Goal: Information Seeking & Learning: Learn about a topic

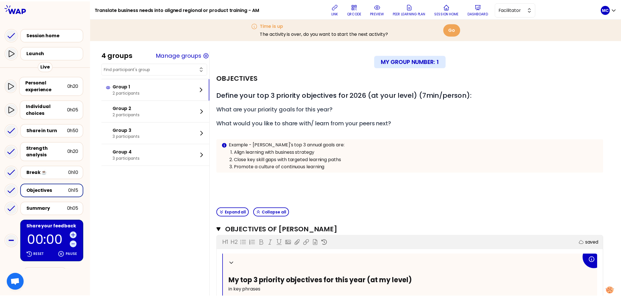
scroll to position [188, 0]
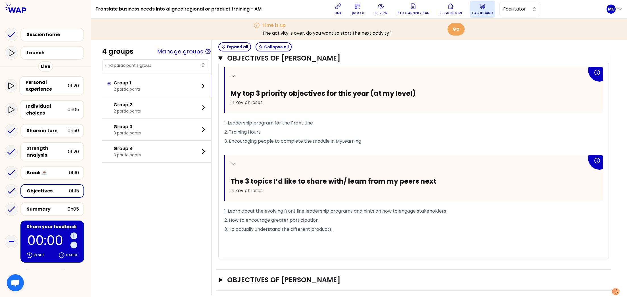
click at [485, 4] on icon at bounding box center [482, 6] width 5 height 5
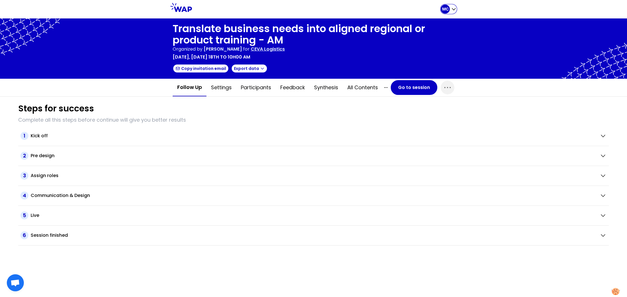
click at [452, 13] on div "MC" at bounding box center [449, 9] width 16 height 9
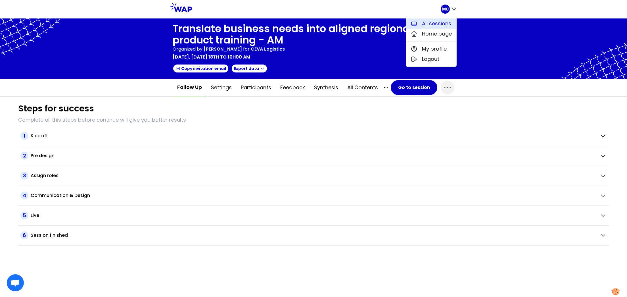
click at [443, 26] on span "All sessions" at bounding box center [436, 24] width 29 height 8
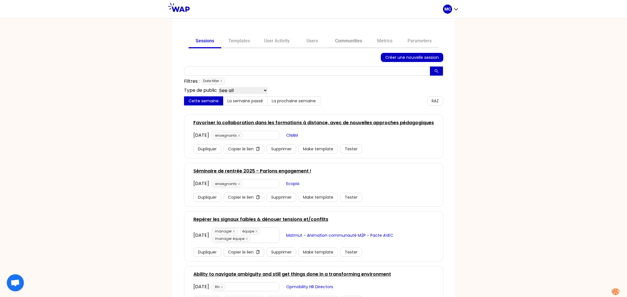
click at [342, 35] on link "Communities" at bounding box center [348, 42] width 41 height 14
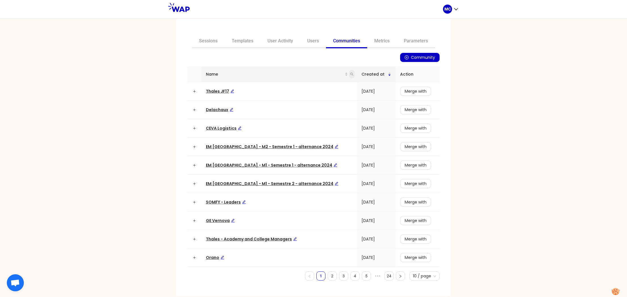
click at [350, 75] on icon "search" at bounding box center [351, 73] width 3 height 3
type input "ceva"
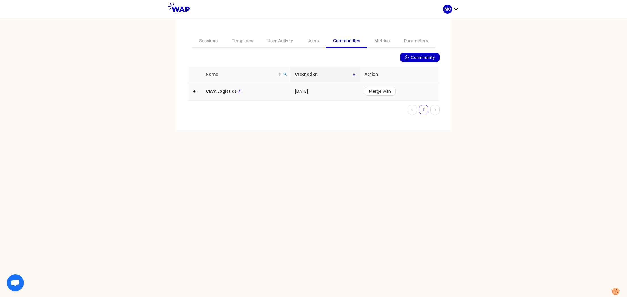
click at [214, 91] on span "CEVA Logistics" at bounding box center [224, 91] width 36 height 6
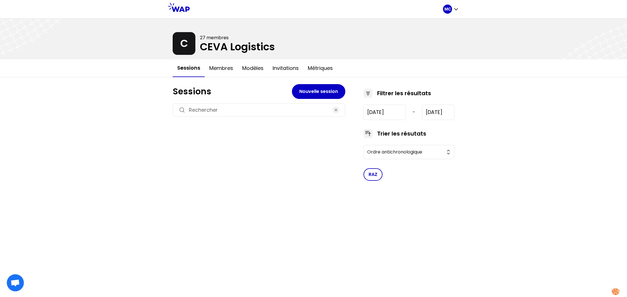
type input "2025-6-18"
type input "2025-9-18"
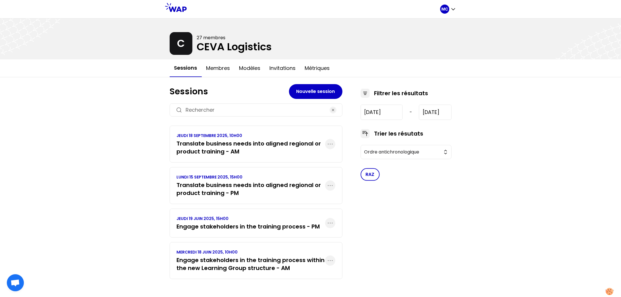
click at [157, 173] on div "MC C 27 membres CEVA Logistics Sessions Membres Modèles Invitations Métriques S…" at bounding box center [310, 148] width 621 height 297
click at [157, 175] on div "MC C 27 membres CEVA Logistics Sessions Membres Modèles Invitations Métriques S…" at bounding box center [310, 148] width 621 height 297
click at [223, 141] on h3 "Translate business needs into aligned regional or product training - AM" at bounding box center [251, 147] width 148 height 16
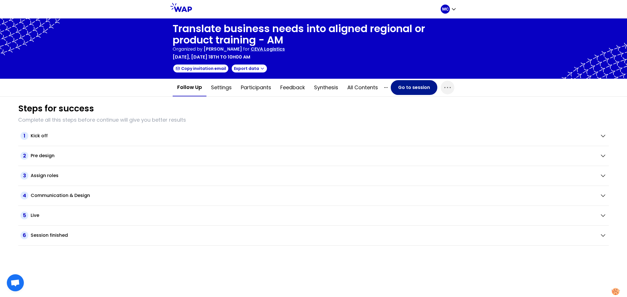
click at [407, 90] on button "Go to session" at bounding box center [414, 87] width 47 height 15
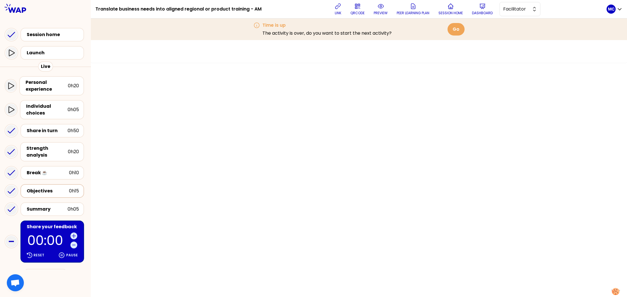
click at [33, 191] on div "Objectives 0h15" at bounding box center [52, 191] width 64 height 14
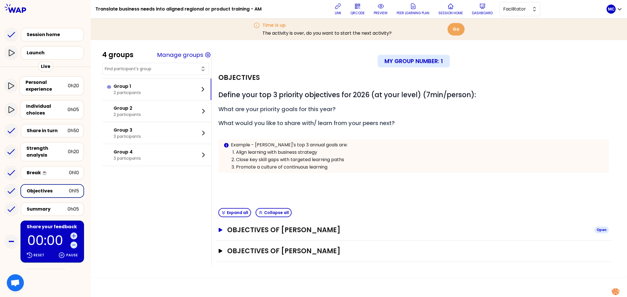
click at [282, 226] on h3 "Objectives of Lanna Langley" at bounding box center [408, 229] width 363 height 9
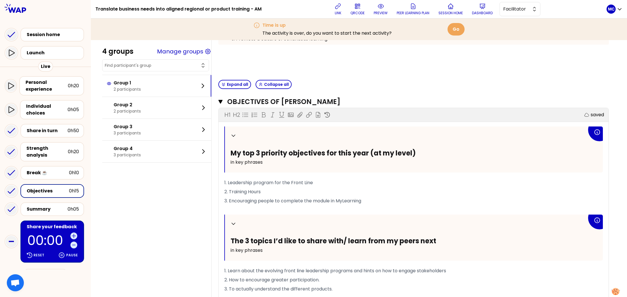
scroll to position [188, 0]
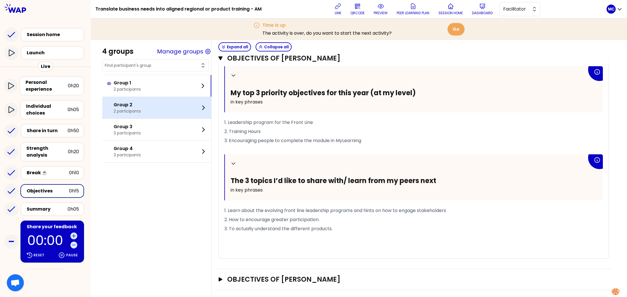
click at [122, 109] on p "2 participants" at bounding box center [127, 111] width 27 height 6
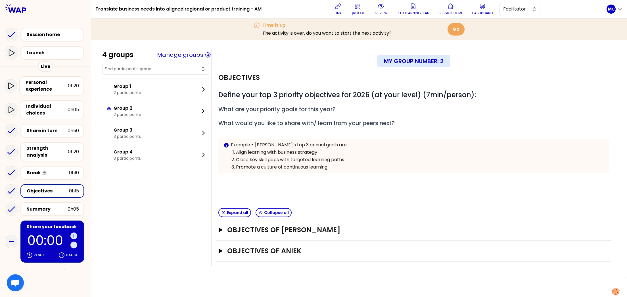
click at [281, 241] on div "Objectives of Aniek Open" at bounding box center [413, 251] width 395 height 21
click at [288, 234] on div "Objectives of Aleksandra Lukoszczyk-Trzak Open" at bounding box center [413, 230] width 395 height 21
click at [482, 8] on icon at bounding box center [482, 6] width 7 height 7
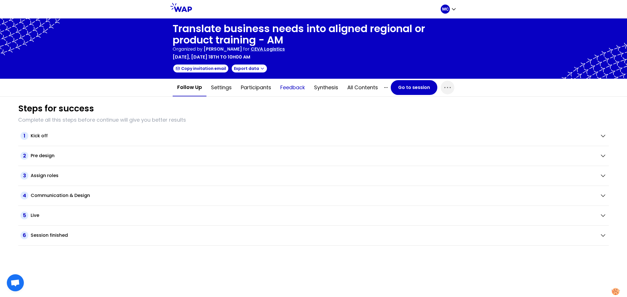
click at [297, 91] on button "Feedback" at bounding box center [293, 87] width 34 height 17
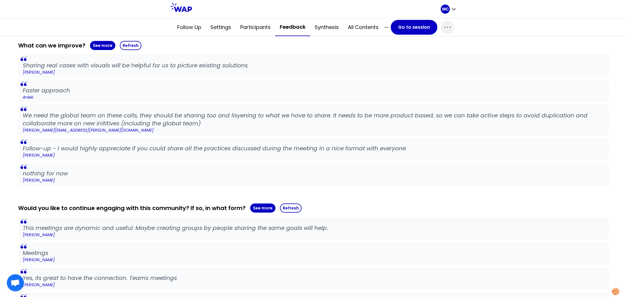
click at [260, 187] on div "Was the session useful? See more Average 4 Participants 10 What have you apprec…" at bounding box center [313, 141] width 591 height 616
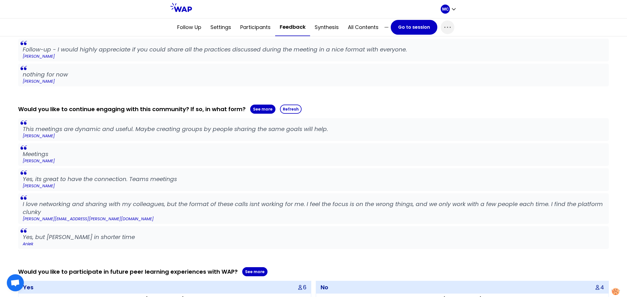
scroll to position [445, 0]
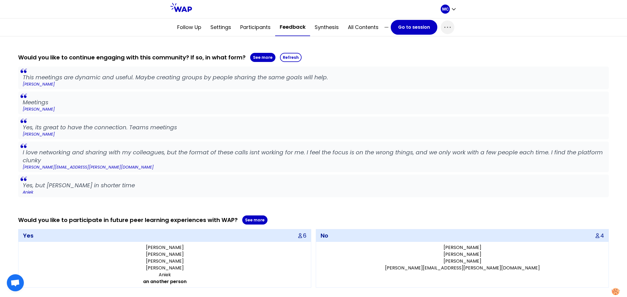
click at [260, 189] on p "Aniek" at bounding box center [314, 192] width 582 height 6
click at [251, 57] on button "See more" at bounding box center [262, 57] width 25 height 9
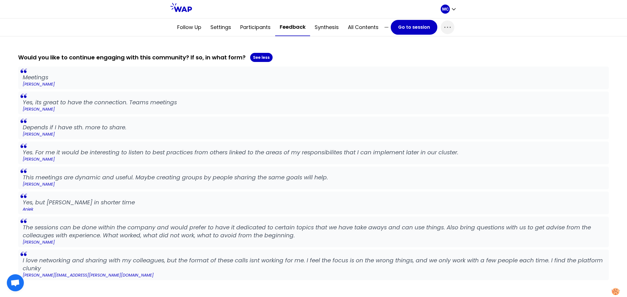
drag, startPoint x: 259, startPoint y: 142, endPoint x: 320, endPoint y: 172, distance: 67.6
click at [320, 172] on div "Meetings Sebastian Reichhardt Yes, its great to have the connection. Teams meet…" at bounding box center [313, 173] width 591 height 214
click at [329, 177] on p "This meetings are dynamic and useful. Maybe creating groups by people sharing t…" at bounding box center [314, 177] width 582 height 8
drag, startPoint x: 389, startPoint y: 171, endPoint x: 36, endPoint y: 160, distance: 353.4
click at [36, 160] on div "Meetings Sebastian Reichhardt Yes, its great to have the connection. Teams meet…" at bounding box center [313, 173] width 591 height 214
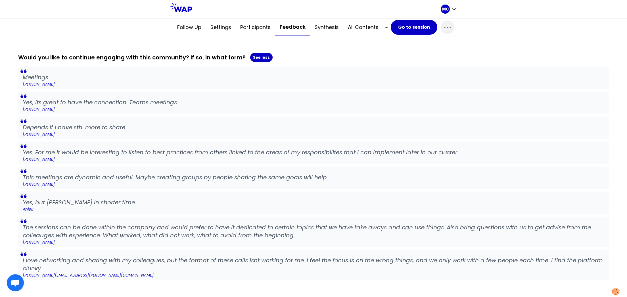
click at [35, 160] on blockquote "Yes. For me it would be interesting to listen to best practices from others lin…" at bounding box center [313, 152] width 591 height 23
drag, startPoint x: 338, startPoint y: 158, endPoint x: 234, endPoint y: 139, distance: 105.6
click at [273, 147] on div "Meetings Sebastian Reichhardt Yes, its great to have the connection. Teams meet…" at bounding box center [313, 173] width 591 height 214
click at [233, 139] on div "Meetings Sebastian Reichhardt Yes, its great to have the connection. Teams meet…" at bounding box center [313, 173] width 591 height 214
drag, startPoint x: 235, startPoint y: 138, endPoint x: 432, endPoint y: 156, distance: 198.2
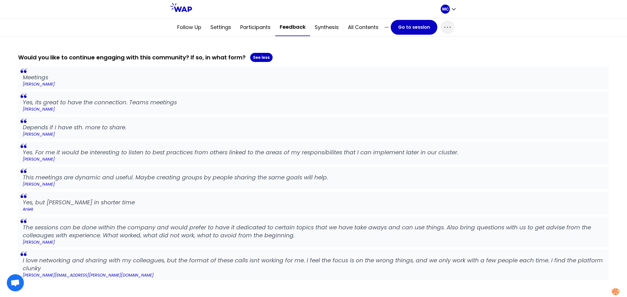
click at [329, 161] on div "Meetings Sebastian Reichhardt Yes, its great to have the connection. Teams meet…" at bounding box center [313, 173] width 591 height 214
drag, startPoint x: 432, startPoint y: 156, endPoint x: 446, endPoint y: 158, distance: 13.5
click at [446, 158] on p "[PERSON_NAME]" at bounding box center [314, 159] width 582 height 6
drag, startPoint x: 439, startPoint y: 151, endPoint x: 329, endPoint y: 153, distance: 109.9
click at [333, 153] on p "Yes. For me it would be interesting to listen to best practices from others lin…" at bounding box center [314, 152] width 582 height 8
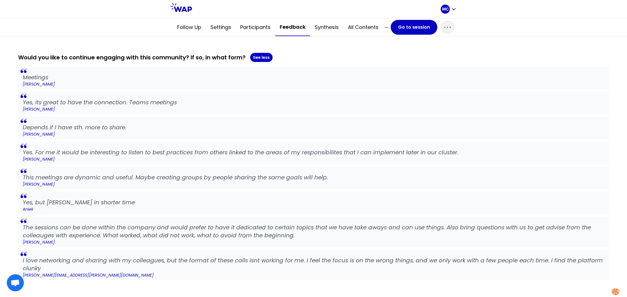
click at [329, 153] on p "Yes. For me it would be interesting to listen to best practices from others lin…" at bounding box center [314, 152] width 582 height 8
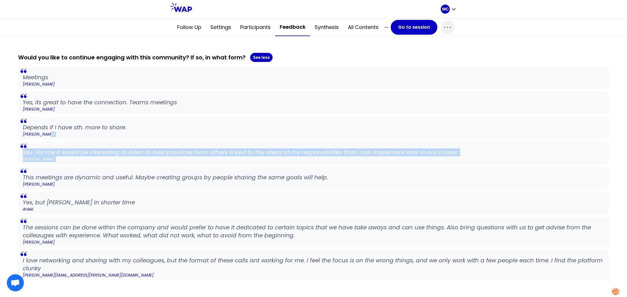
drag, startPoint x: 244, startPoint y: 135, endPoint x: 410, endPoint y: 153, distance: 167.3
click at [318, 172] on div "Meetings Sebastian Reichhardt Yes, its great to have the connection. Teams meet…" at bounding box center [313, 173] width 591 height 214
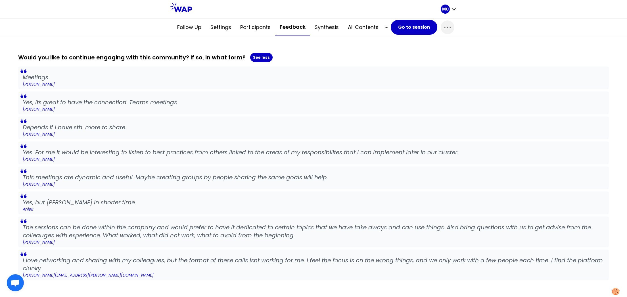
drag, startPoint x: 431, startPoint y: 154, endPoint x: 444, endPoint y: 153, distance: 13.9
click at [432, 154] on p "Yes. For me it would be interesting to listen to best practices from others lin…" at bounding box center [314, 152] width 582 height 8
click at [505, 152] on p "Yes. For me it would be interesting to listen to best practices from others lin…" at bounding box center [314, 152] width 582 height 8
drag, startPoint x: 472, startPoint y: 148, endPoint x: 276, endPoint y: 149, distance: 196.0
click at [307, 149] on p "Yes. For me it would be interesting to listen to best practices from others lin…" at bounding box center [314, 152] width 582 height 8
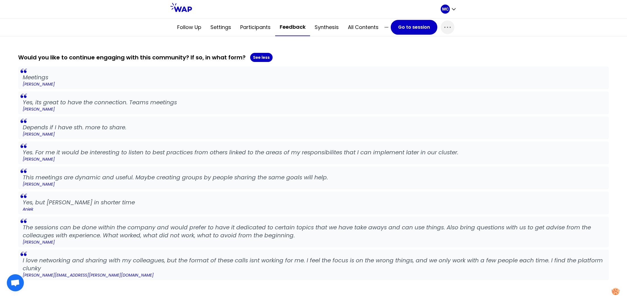
click at [276, 149] on p "Yes. For me it would be interesting to listen to best practices from others lin…" at bounding box center [314, 152] width 582 height 8
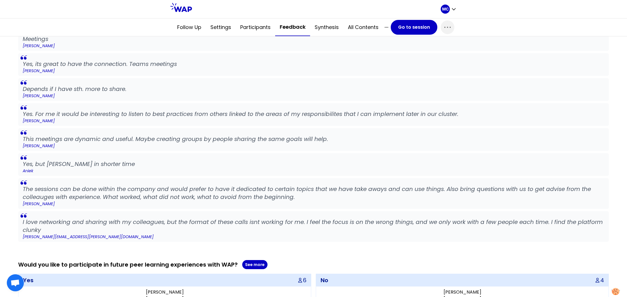
scroll to position [498, 0]
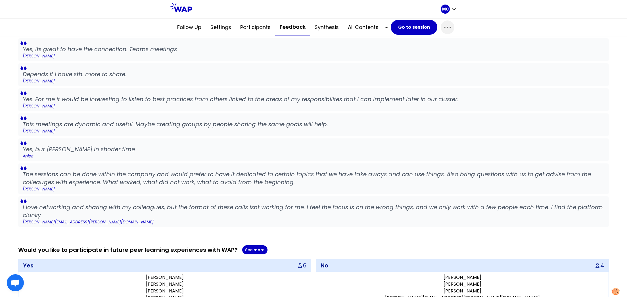
drag, startPoint x: 93, startPoint y: 172, endPoint x: 349, endPoint y: 183, distance: 256.9
click at [212, 185] on blockquote "The sessions can be done within the company and would prefer to have it dedicat…" at bounding box center [313, 178] width 591 height 31
click at [384, 181] on p "The sessions can be done within the company and would prefer to have it dedicat…" at bounding box center [314, 178] width 582 height 16
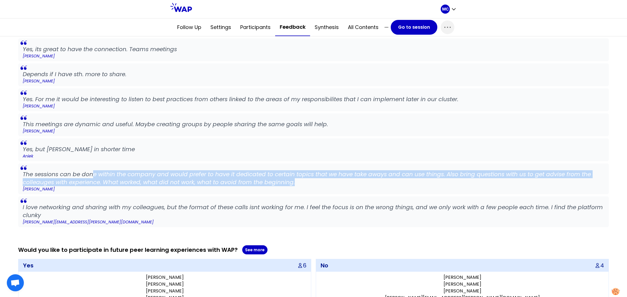
drag, startPoint x: 206, startPoint y: 175, endPoint x: 90, endPoint y: 172, distance: 116.2
click at [94, 172] on p "The sessions can be done within the company and would prefer to have it dedicat…" at bounding box center [314, 178] width 582 height 16
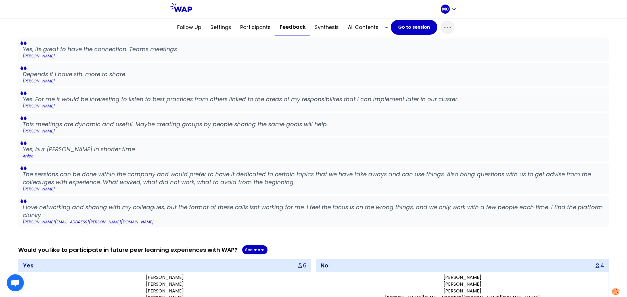
click at [90, 172] on p "The sessions can be done within the company and would prefer to have it dedicat…" at bounding box center [314, 178] width 582 height 16
drag, startPoint x: 90, startPoint y: 172, endPoint x: 362, endPoint y: 176, distance: 272.4
click at [294, 174] on p "The sessions can be done within the company and would prefer to have it dedicat…" at bounding box center [314, 178] width 582 height 16
drag, startPoint x: 368, startPoint y: 176, endPoint x: 337, endPoint y: 180, distance: 31.8
click at [367, 176] on p "The sessions can be done within the company and would prefer to have it dedicat…" at bounding box center [314, 178] width 582 height 16
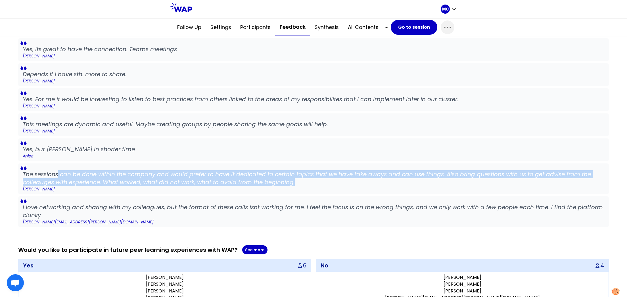
drag, startPoint x: 337, startPoint y: 180, endPoint x: 59, endPoint y: 170, distance: 277.6
click at [59, 170] on p "The sessions can be done within the company and would prefer to have it dedicat…" at bounding box center [314, 178] width 582 height 16
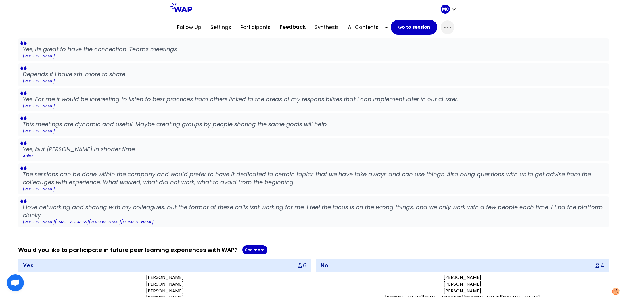
click at [174, 158] on blockquote "Yes, but mabye in shorter time Aniek" at bounding box center [313, 149] width 591 height 23
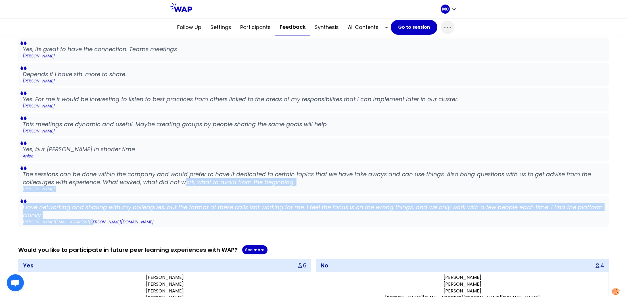
drag, startPoint x: 187, startPoint y: 195, endPoint x: 191, endPoint y: 218, distance: 22.7
click at [191, 219] on div "Meetings Sebastian Reichhardt Yes, its great to have the connection. Teams meet…" at bounding box center [313, 120] width 591 height 214
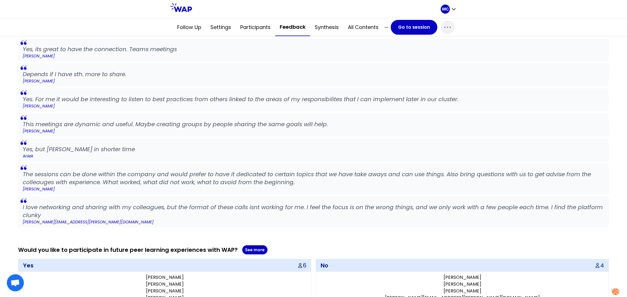
click at [239, 214] on p "I love networking and sharing with my colleagues, but the format of these calls…" at bounding box center [314, 211] width 582 height 16
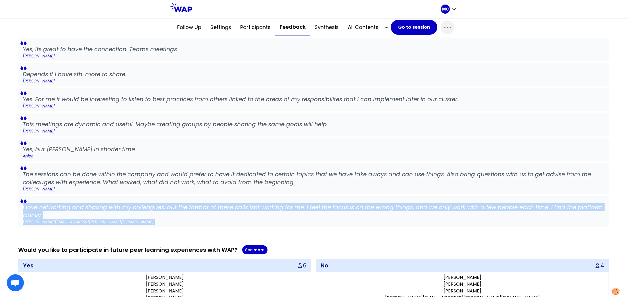
drag, startPoint x: 406, startPoint y: 199, endPoint x: 413, endPoint y: 234, distance: 35.5
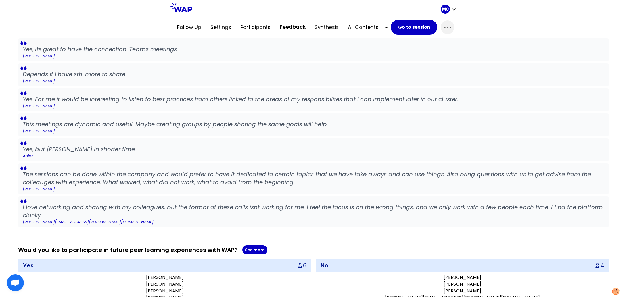
click at [461, 212] on p "I love networking and sharing with my colleagues, but the format of these calls…" at bounding box center [314, 211] width 582 height 16
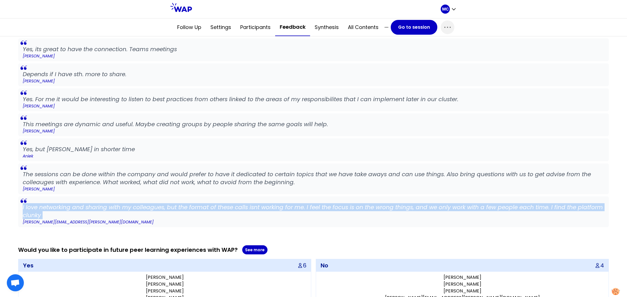
drag, startPoint x: 461, startPoint y: 212, endPoint x: 18, endPoint y: 204, distance: 443.9
click at [18, 204] on blockquote "I love networking and sharing with my colleagues, but the format of these calls…" at bounding box center [313, 211] width 591 height 31
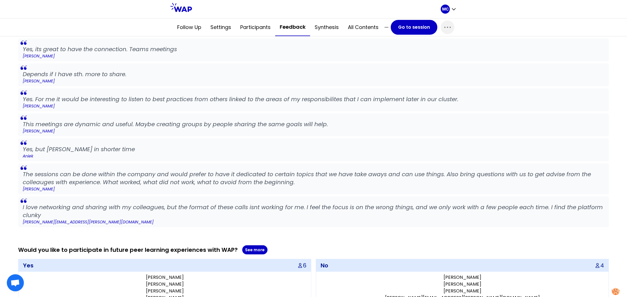
click at [199, 192] on blockquote "The sessions can be done within the company and would prefer to have it dedicat…" at bounding box center [313, 178] width 591 height 31
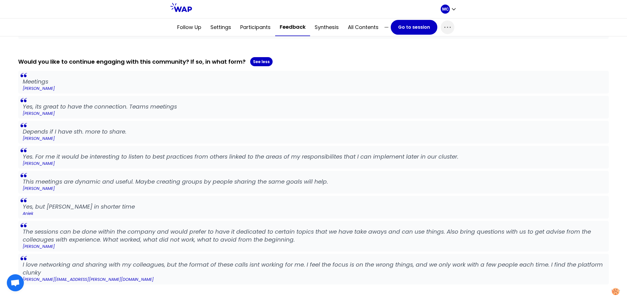
scroll to position [435, 0]
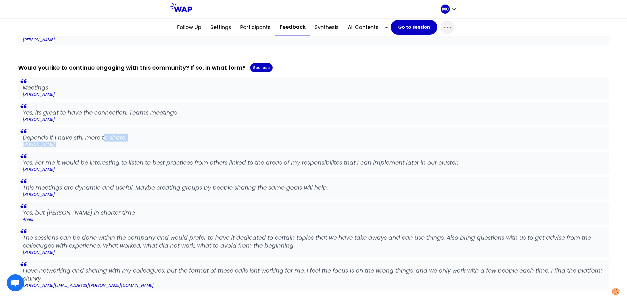
drag, startPoint x: 145, startPoint y: 151, endPoint x: 149, endPoint y: 151, distance: 3.2
click at [149, 151] on div "Meetings Sebastian Reichhardt Yes, its great to have the connection. Teams meet…" at bounding box center [313, 184] width 591 height 214
click at [149, 145] on blockquote "Depends if I have sth. more to share. Pauline REN" at bounding box center [313, 138] width 591 height 23
drag, startPoint x: 234, startPoint y: 103, endPoint x: 70, endPoint y: 112, distance: 164.1
click at [70, 112] on blockquote "Yes, its great to have the connection. Teams meetings Lanna Langley" at bounding box center [313, 113] width 591 height 23
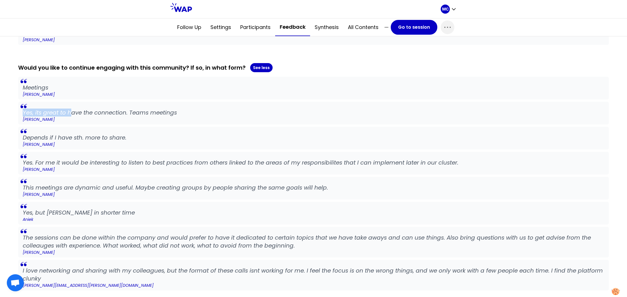
click at [70, 112] on p "Yes, its great to have the connection. Teams meetings" at bounding box center [314, 112] width 582 height 8
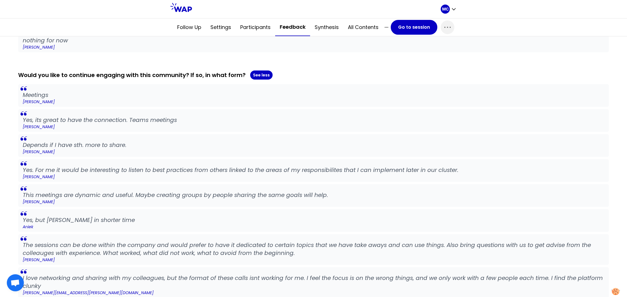
scroll to position [290, 0]
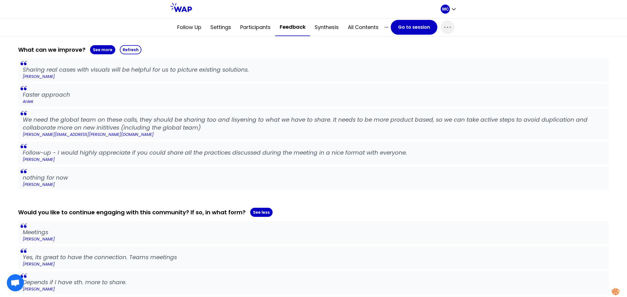
click at [87, 49] on div "What can we improve? See more Refresh" at bounding box center [313, 49] width 591 height 9
click at [103, 48] on button "See more" at bounding box center [102, 49] width 25 height 9
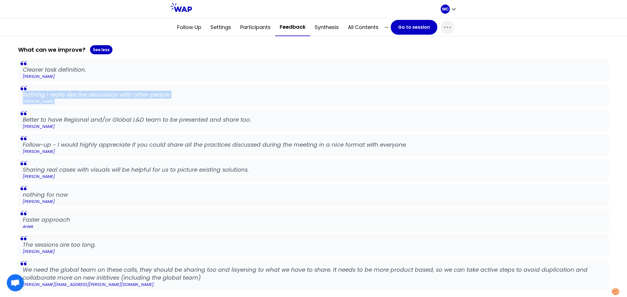
drag, startPoint x: 164, startPoint y: 83, endPoint x: 182, endPoint y: 105, distance: 27.9
click at [173, 105] on blockquote "Nothing I really like the discussion with other people Lanna Langley" at bounding box center [313, 95] width 591 height 23
click at [231, 99] on p "[PERSON_NAME]" at bounding box center [314, 102] width 582 height 6
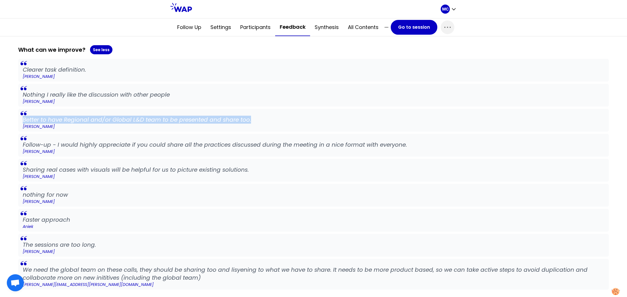
drag, startPoint x: 106, startPoint y: 112, endPoint x: 341, endPoint y: 117, distance: 235.2
click at [341, 117] on blockquote "Better to have Regional and/or Global L&D team to be presented and share too. P…" at bounding box center [313, 120] width 591 height 23
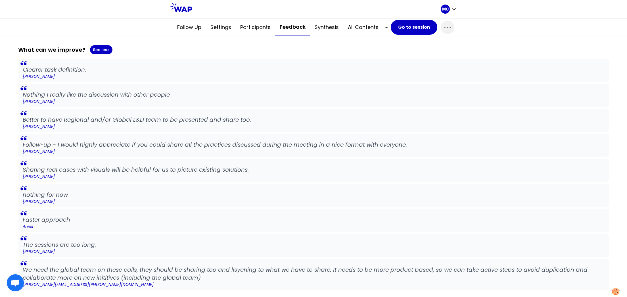
click at [341, 117] on p "Better to have Regional and/or Global L&D team to be presented and share too." at bounding box center [314, 120] width 582 height 8
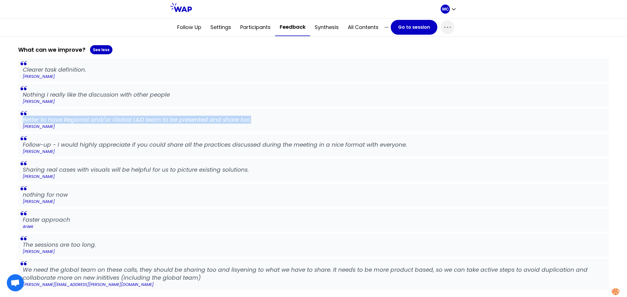
drag, startPoint x: 301, startPoint y: 119, endPoint x: 1, endPoint y: 121, distance: 299.6
click at [1, 121] on div "Participant feedbacks Export data Was the session useful? See more Average 4 Pa…" at bounding box center [313, 222] width 627 height 830
click at [394, 113] on blockquote "Better to have Regional and/or Global L&D team to be presented and share too. P…" at bounding box center [313, 120] width 591 height 23
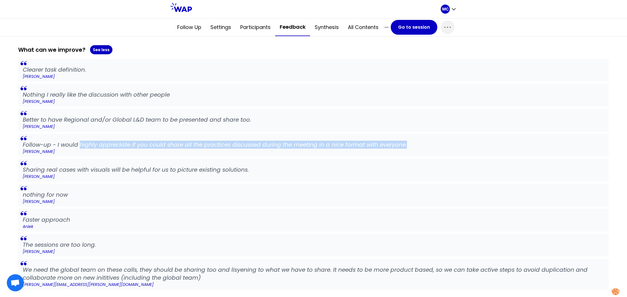
drag, startPoint x: 457, startPoint y: 145, endPoint x: 79, endPoint y: 144, distance: 378.0
click at [79, 144] on p "Follow-up - I would highly appreciate if you could share all the practices disc…" at bounding box center [314, 145] width 582 height 8
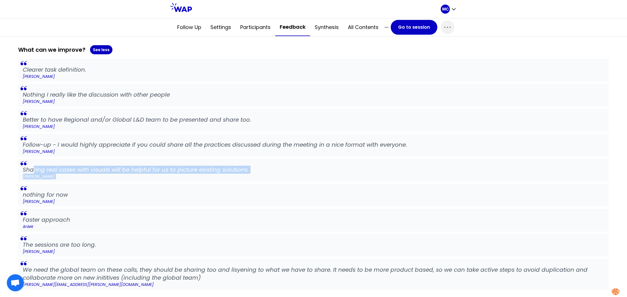
drag, startPoint x: 41, startPoint y: 165, endPoint x: 331, endPoint y: 182, distance: 291.0
click at [331, 183] on div "Clearer task definition. Sebastian Reichhardt Nothing I really like the discuss…" at bounding box center [313, 174] width 591 height 231
click at [332, 184] on blockquote "nothing for now gita novianti" at bounding box center [313, 195] width 591 height 23
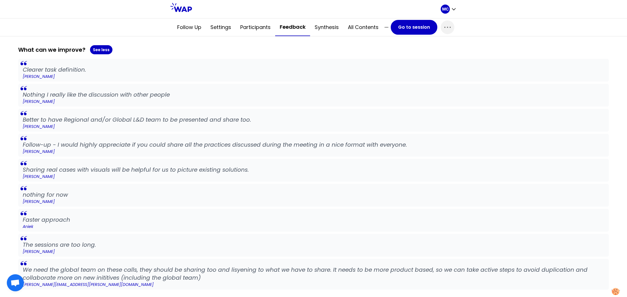
drag, startPoint x: 274, startPoint y: 178, endPoint x: 120, endPoint y: 173, distance: 154.8
click at [123, 174] on blockquote "Sharing real cases with visuals will be helpful for us to picture existing solu…" at bounding box center [313, 170] width 591 height 23
drag, startPoint x: 110, startPoint y: 172, endPoint x: 45, endPoint y: 165, distance: 65.4
click at [110, 174] on p "[PERSON_NAME]" at bounding box center [314, 177] width 582 height 6
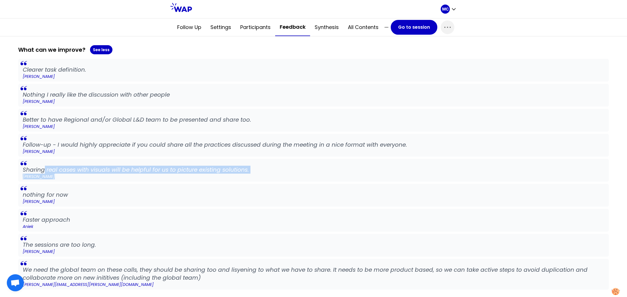
drag, startPoint x: 57, startPoint y: 165, endPoint x: 354, endPoint y: 185, distance: 298.0
click at [350, 186] on div "Clearer task definition. Sebastian Reichhardt Nothing I really like the discuss…" at bounding box center [313, 174] width 591 height 231
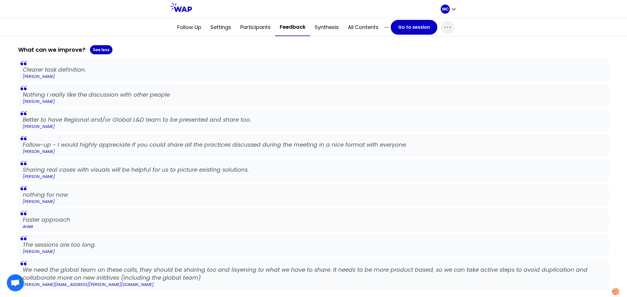
click at [354, 185] on blockquote "nothing for now gita novianti" at bounding box center [313, 195] width 591 height 23
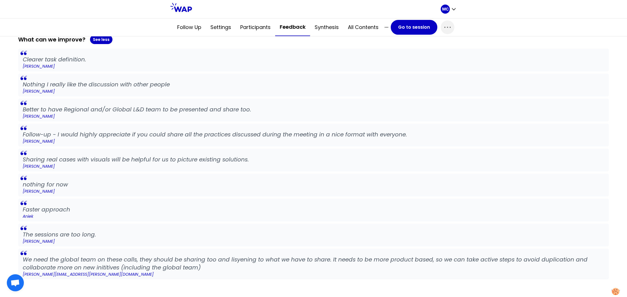
scroll to position [301, 0]
drag, startPoint x: 190, startPoint y: 239, endPoint x: 221, endPoint y: 268, distance: 42.4
click at [221, 268] on div "Clearer task definition. Sebastian Reichhardt Nothing I really like the discuss…" at bounding box center [313, 163] width 591 height 231
click at [227, 264] on p "We need the global team on these calls, they should be sharing too and lisyenin…" at bounding box center [314, 262] width 582 height 16
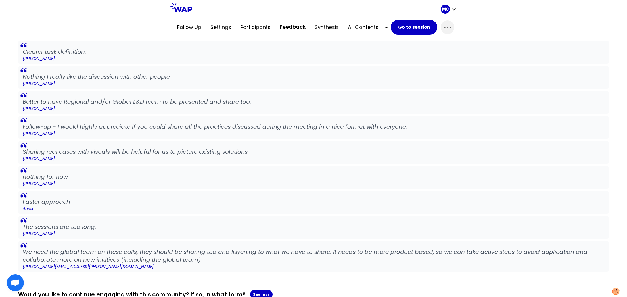
scroll to position [310, 0]
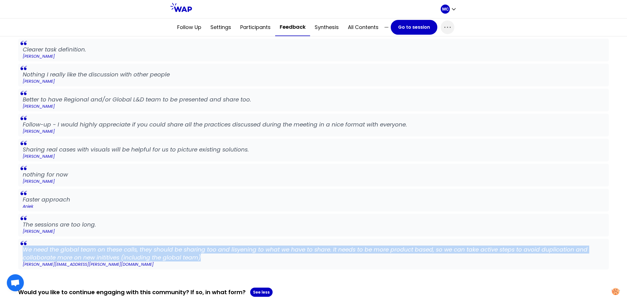
drag, startPoint x: 220, startPoint y: 257, endPoint x: 43, endPoint y: 243, distance: 177.8
click at [43, 243] on blockquote "We need the global team on these calls, they should be sharing too and lisyenin…" at bounding box center [313, 254] width 591 height 31
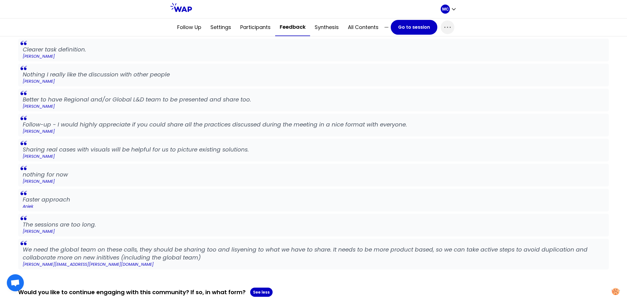
click at [167, 220] on p "The sessions are too long." at bounding box center [314, 224] width 582 height 8
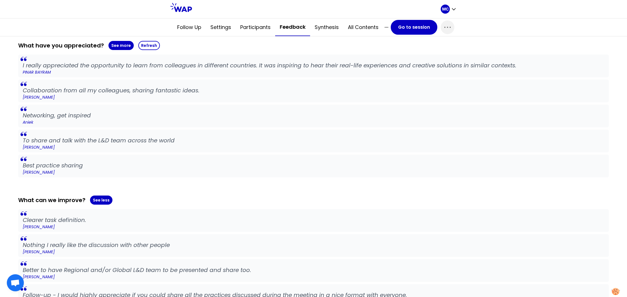
scroll to position [139, 0]
click at [118, 46] on button "See more" at bounding box center [120, 45] width 25 height 9
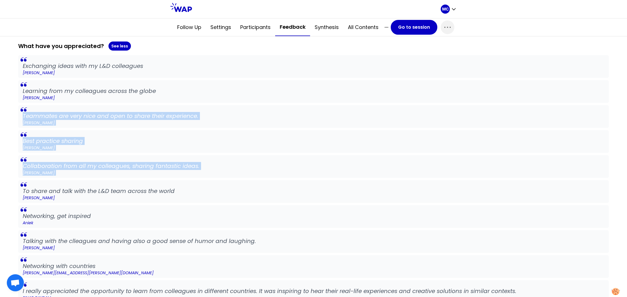
drag, startPoint x: 234, startPoint y: 109, endPoint x: 307, endPoint y: 192, distance: 110.5
click at [292, 192] on div "Exchanging ideas with my L&D colleagues Sebastian Reichhardt Learning from my c…" at bounding box center [313, 179] width 591 height 248
click at [327, 187] on p "To share and talk with the L&D team across the world" at bounding box center [314, 191] width 582 height 8
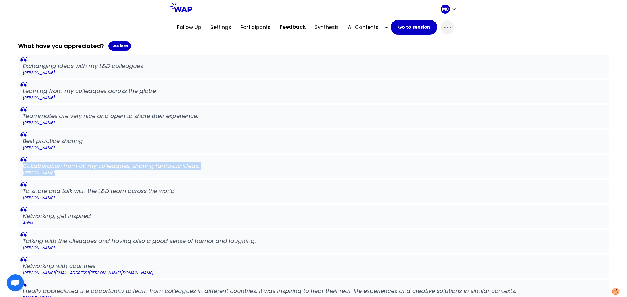
drag
click at [256, 136] on div "Exchanging ideas with my L&D colleagues Sebastian Reichhardt Learning from my c…" at bounding box center [313, 179] width 591 height 248
click at [243, 115] on p "Teammates are very nice and open to share their experience." at bounding box center [314, 116] width 582 height 8
